Goal: Information Seeking & Learning: Learn about a topic

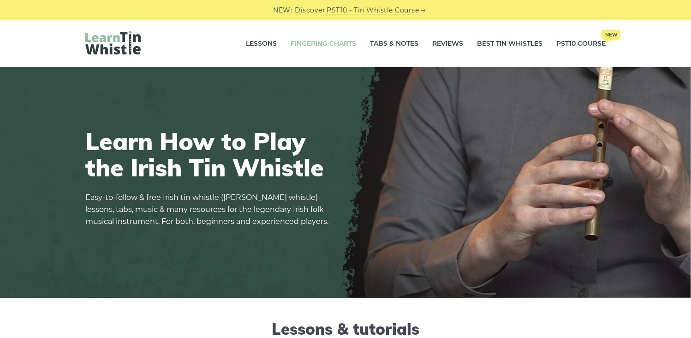
click at [327, 44] on link "Fingering Charts" at bounding box center [323, 43] width 65 height 23
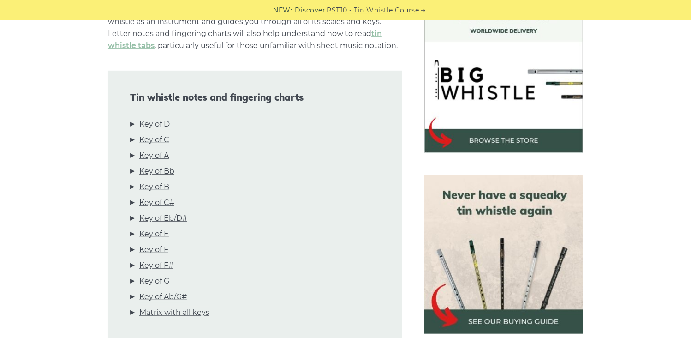
scroll to position [277, 0]
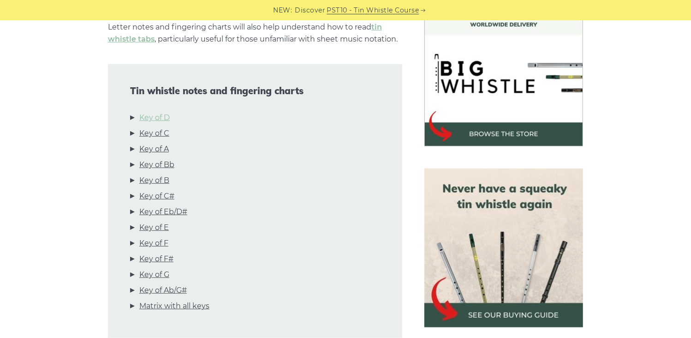
click at [152, 116] on link "Key of D" at bounding box center [154, 118] width 30 height 12
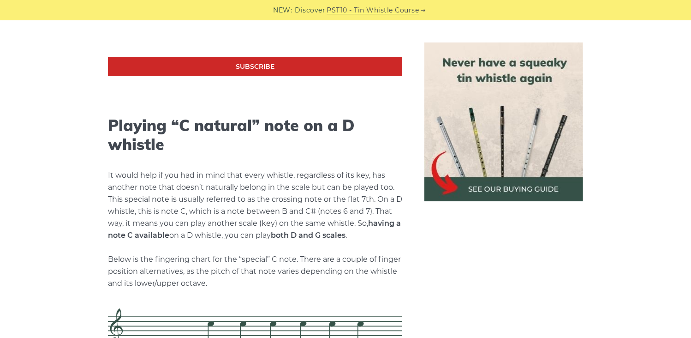
scroll to position [1852, 0]
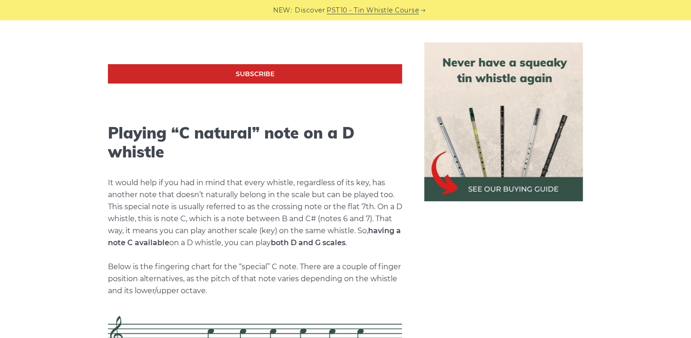
click at [500, 130] on img at bounding box center [503, 121] width 159 height 159
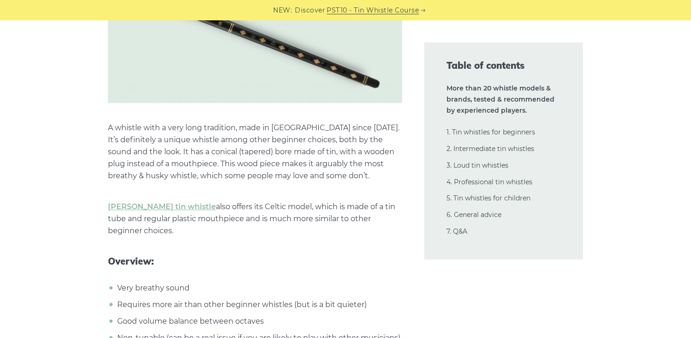
scroll to position [3136, 0]
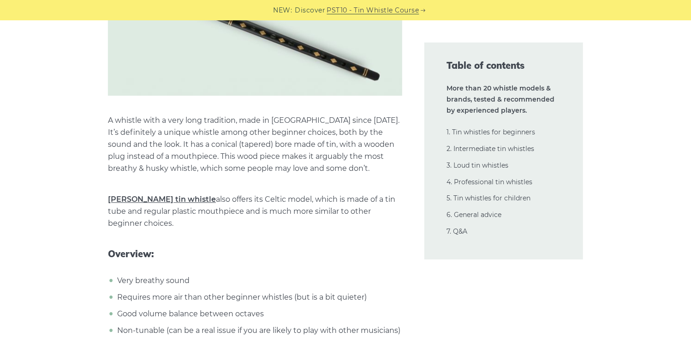
click at [131, 196] on link "Clarke tin whistle" at bounding box center [162, 199] width 108 height 9
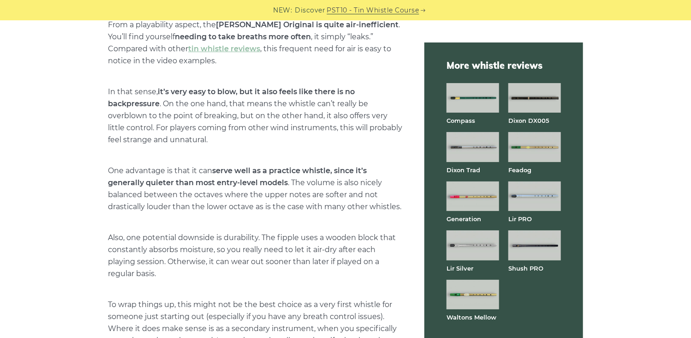
scroll to position [2260, 0]
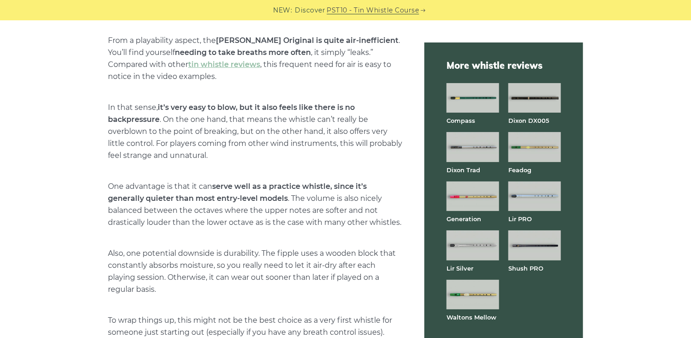
click at [470, 302] on img at bounding box center [472, 294] width 53 height 30
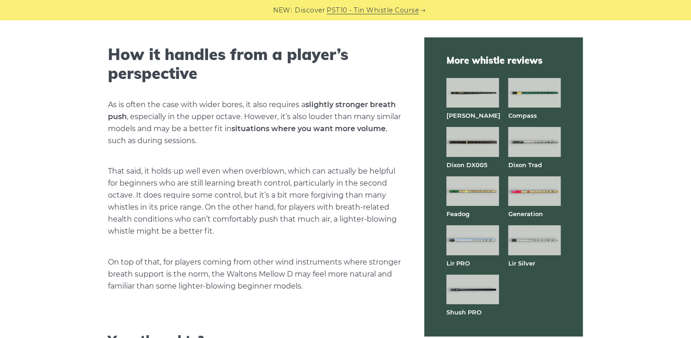
scroll to position [2176, 0]
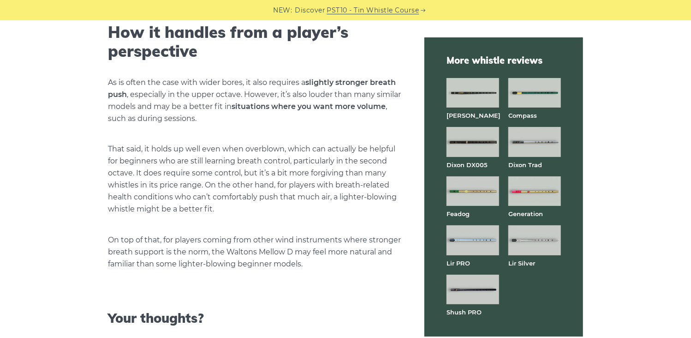
click at [469, 147] on img at bounding box center [472, 142] width 53 height 30
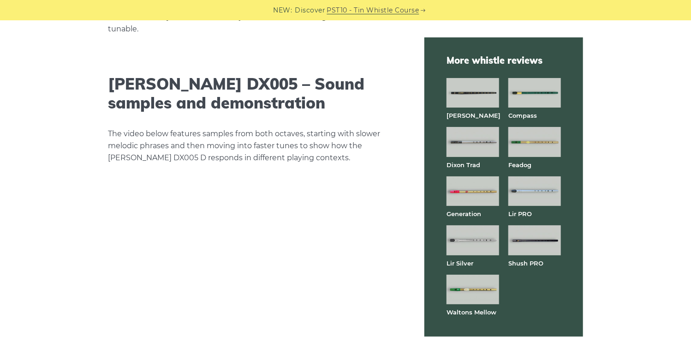
scroll to position [1522, 0]
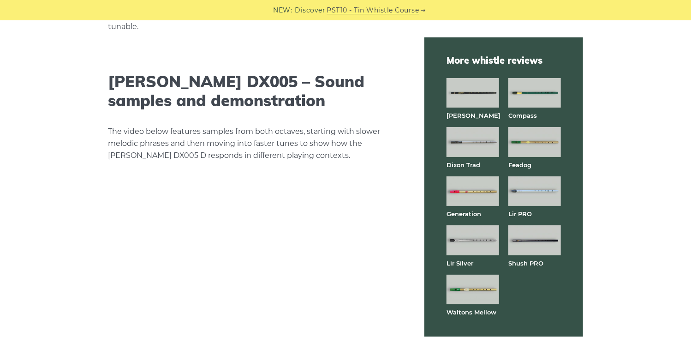
click at [466, 141] on img at bounding box center [472, 142] width 53 height 30
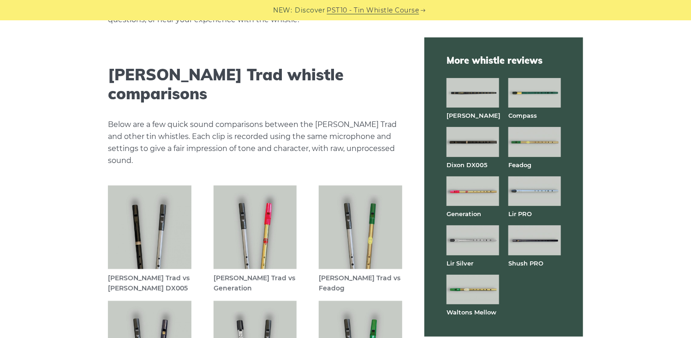
scroll to position [2490, 0]
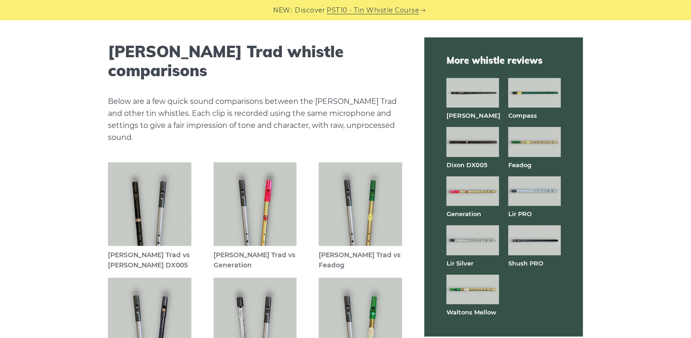
click at [145, 169] on img at bounding box center [149, 203] width 83 height 83
